Goal: Information Seeking & Learning: Learn about a topic

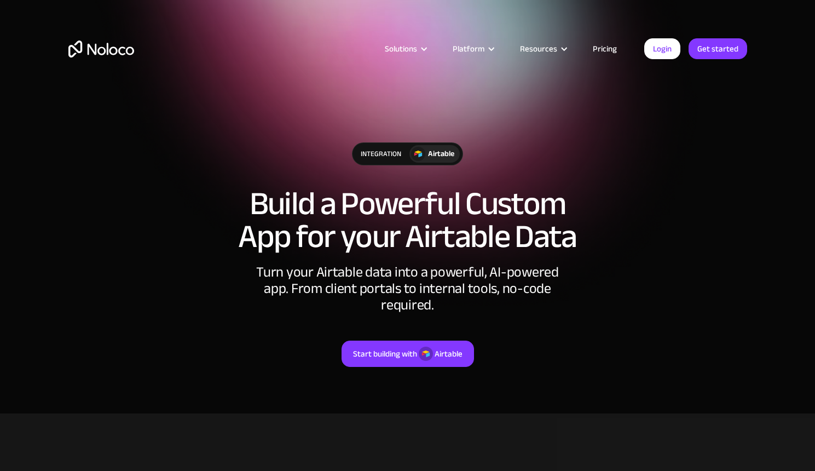
click at [609, 47] on link "Pricing" at bounding box center [604, 49] width 51 height 14
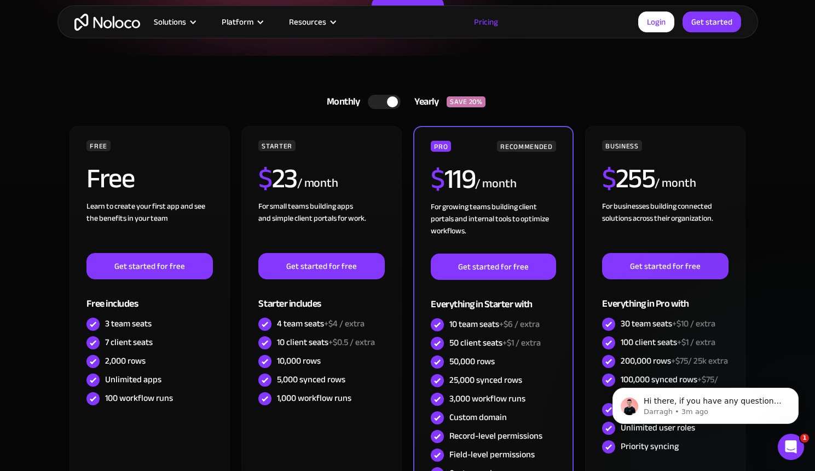
click at [773, 192] on section "Monthly Yearly SAVE 20% Monthly Yearly SAVE 20% FREE Free Learn to create your …" at bounding box center [407, 329] width 815 height 546
click at [784, 210] on section "Monthly Yearly SAVE 20% Monthly Yearly SAVE 20% FREE Free Learn to create your …" at bounding box center [407, 329] width 815 height 546
